Goal: Check status: Check status

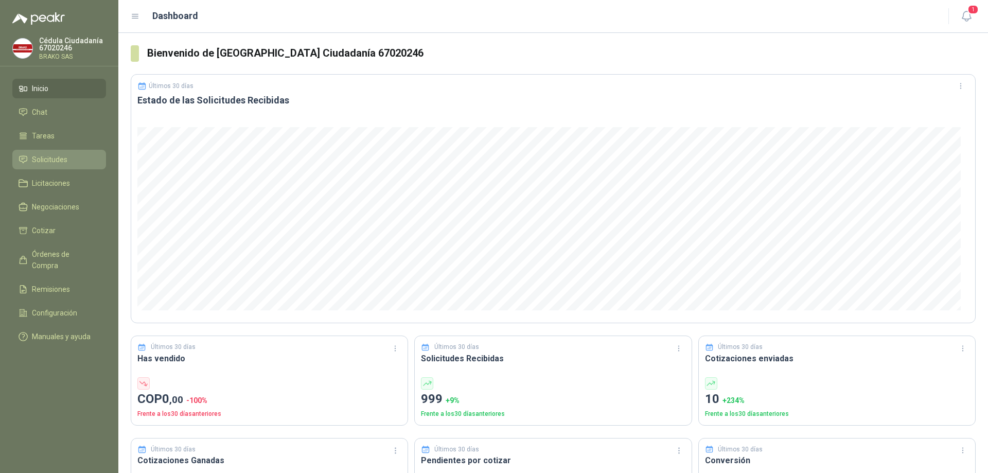
click at [41, 157] on span "Solicitudes" at bounding box center [50, 159] width 36 height 11
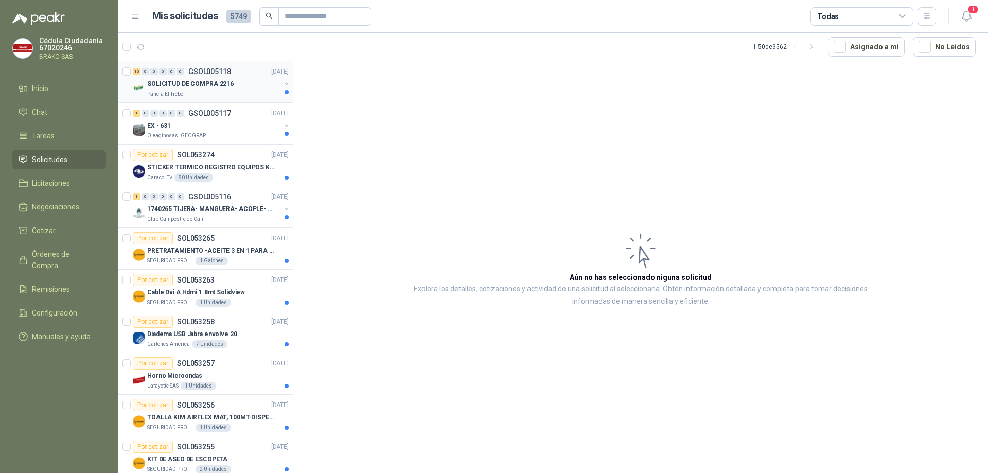
click at [204, 88] on p "SOLICITUD DE COMPRA 2216" at bounding box center [190, 84] width 86 height 10
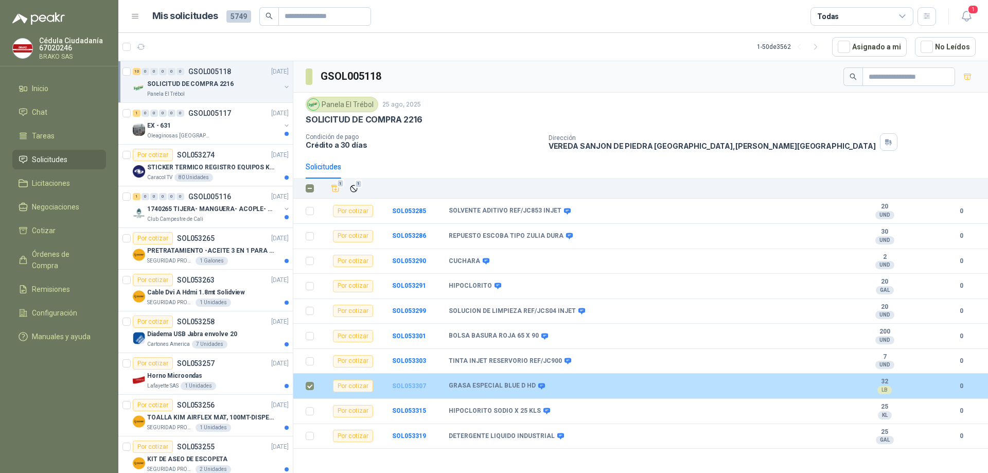
click at [415, 386] on b "SOL053307" at bounding box center [409, 385] width 34 height 7
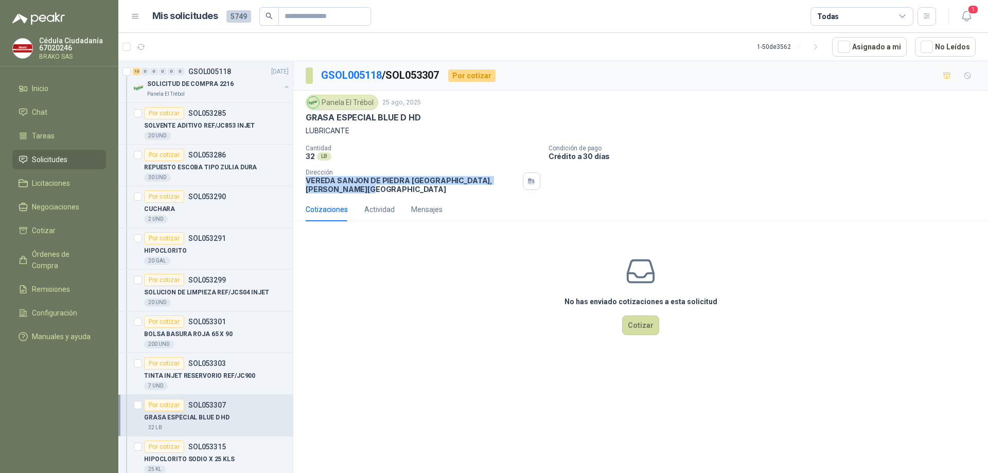
drag, startPoint x: 307, startPoint y: 180, endPoint x: 499, endPoint y: 187, distance: 192.6
click at [499, 187] on div "Panela El Trébol [DATE] GRASA ESPECIAL BLUE D HD LUBRICANTE Cantidad 32 LB  Co…" at bounding box center [640, 144] width 695 height 107
copy p "VEREDA SANJON DE [GEOGRAPHIC_DATA] , [PERSON_NAME][GEOGRAPHIC_DATA]"
